Goal: Task Accomplishment & Management: Use online tool/utility

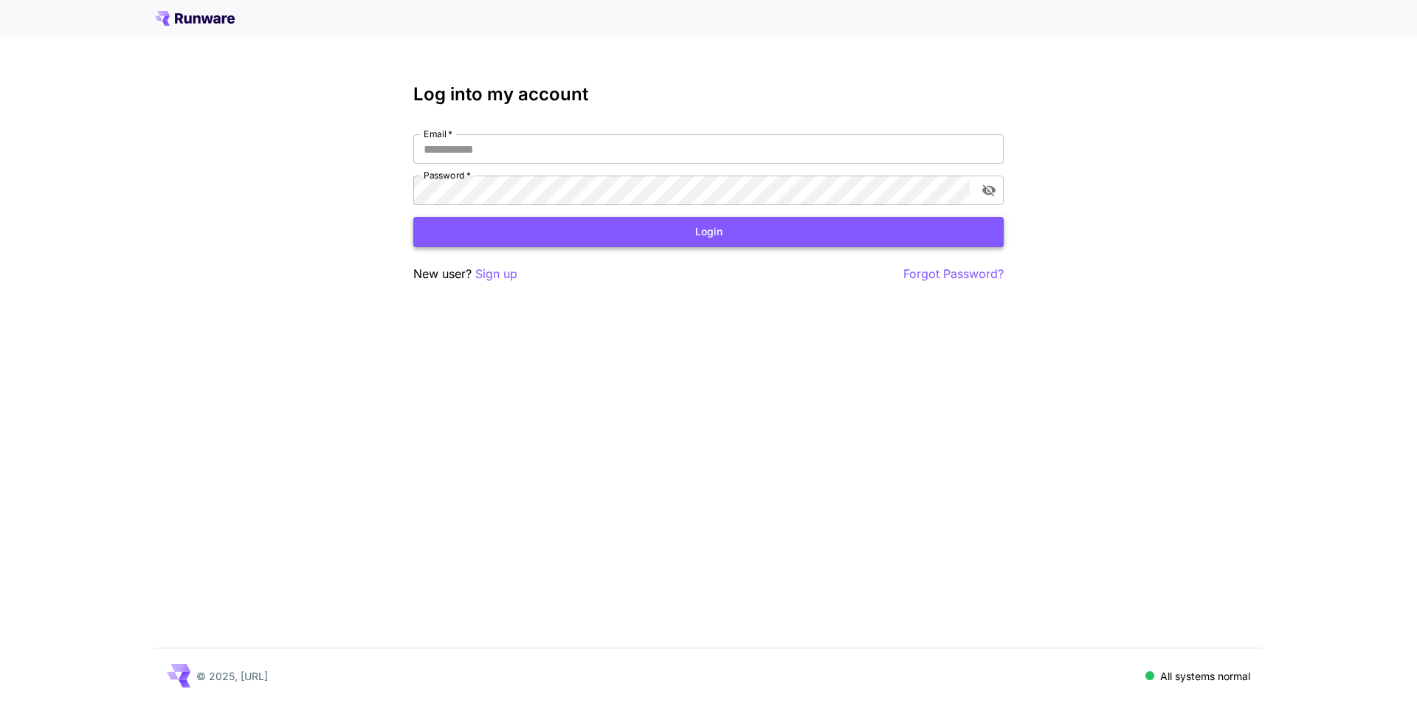
type input "**********"
click at [499, 235] on button "Login" at bounding box center [708, 232] width 590 height 30
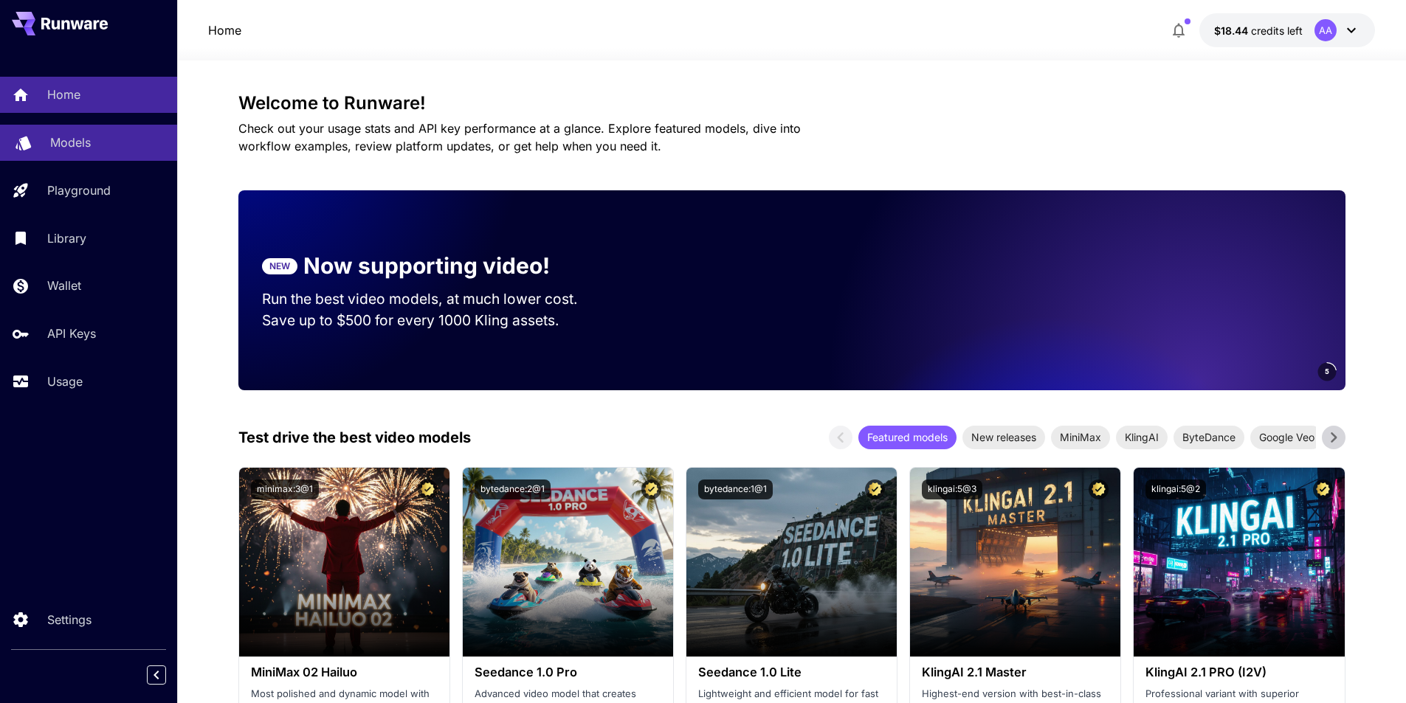
click at [59, 151] on p "Models" at bounding box center [70, 143] width 41 height 18
